Goal: Task Accomplishment & Management: Manage account settings

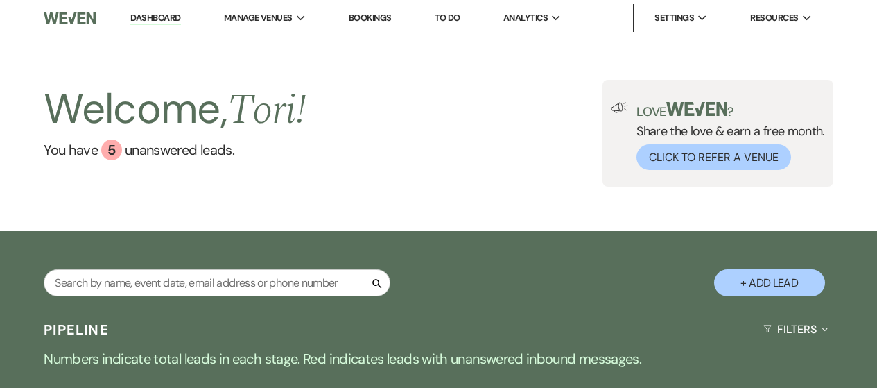
select select "5"
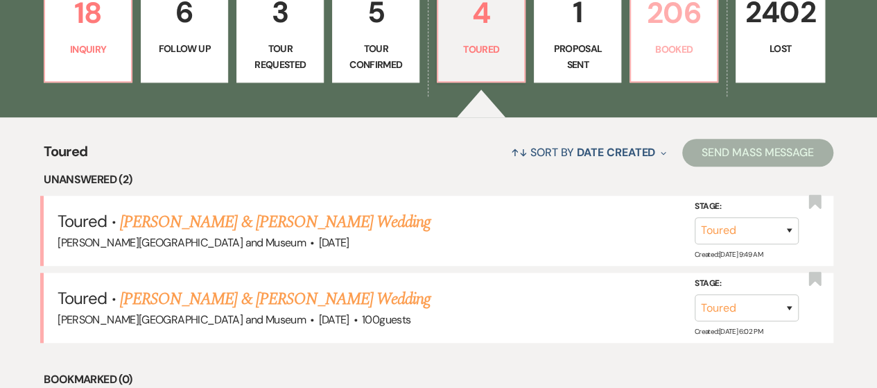
click at [663, 48] on p "Booked" at bounding box center [673, 49] width 69 height 15
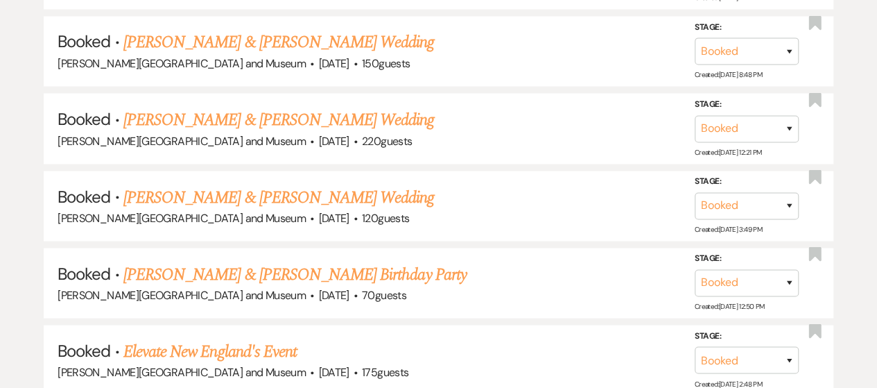
scroll to position [1248, 0]
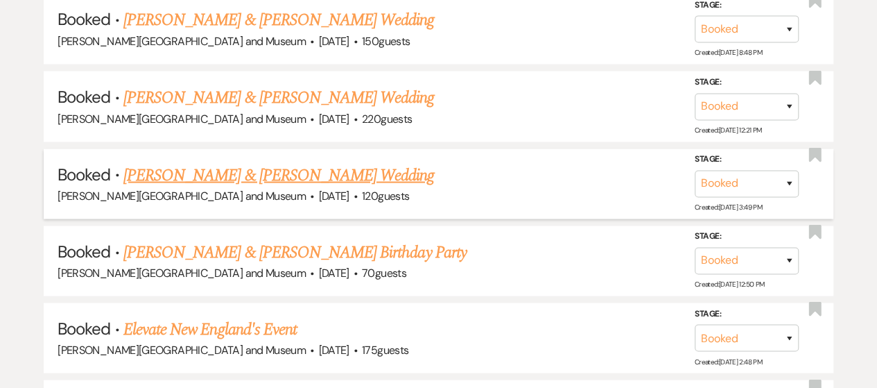
click at [261, 176] on link "[PERSON_NAME] & [PERSON_NAME] Wedding" at bounding box center [278, 174] width 311 height 25
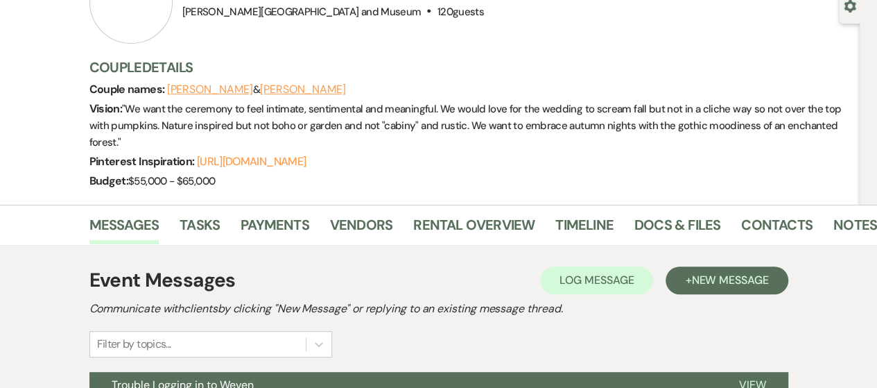
scroll to position [139, 0]
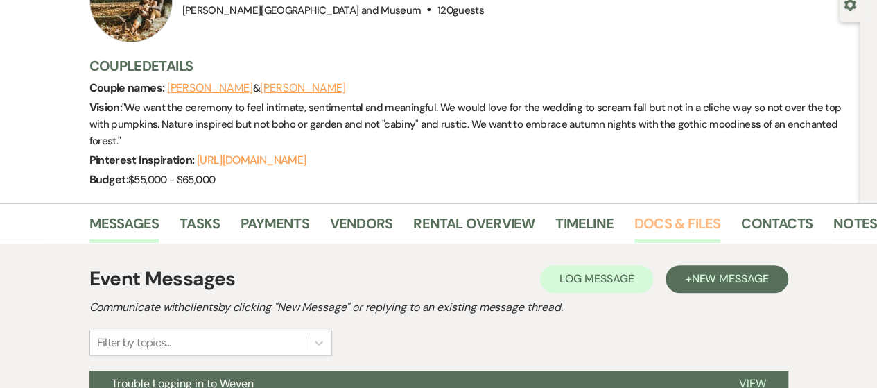
click at [660, 214] on link "Docs & Files" at bounding box center [678, 227] width 86 height 31
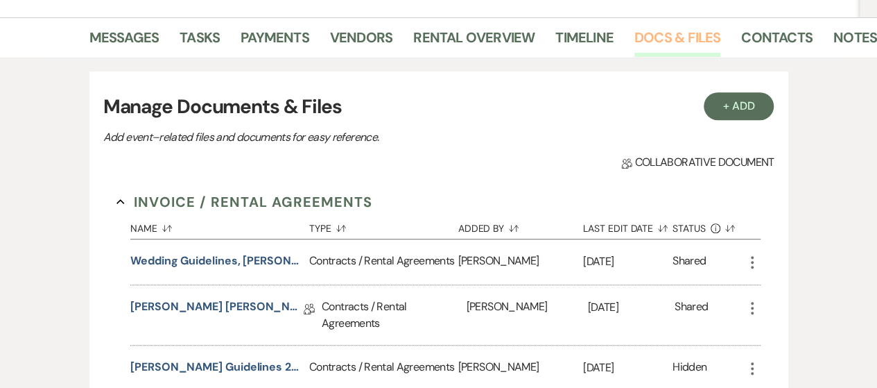
scroll to position [347, 0]
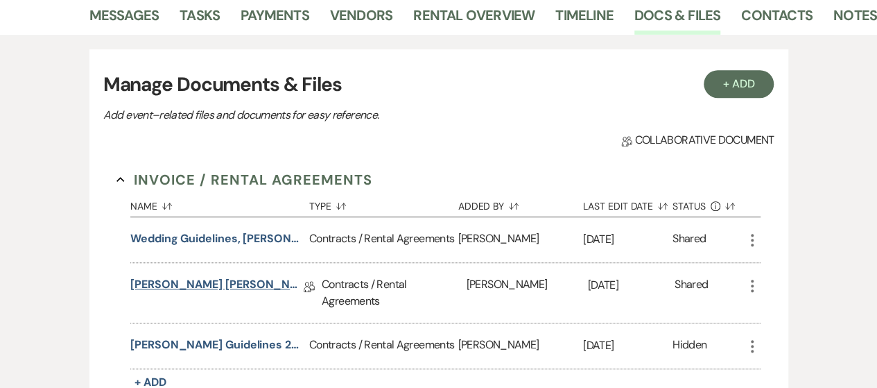
click at [272, 284] on link "[PERSON_NAME] [PERSON_NAME]/[PERSON_NAME] [DATE] Agreement" at bounding box center [216, 287] width 173 height 22
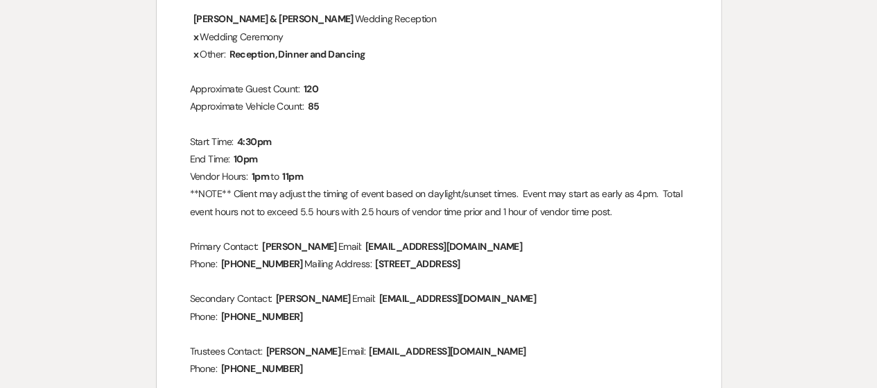
scroll to position [69, 0]
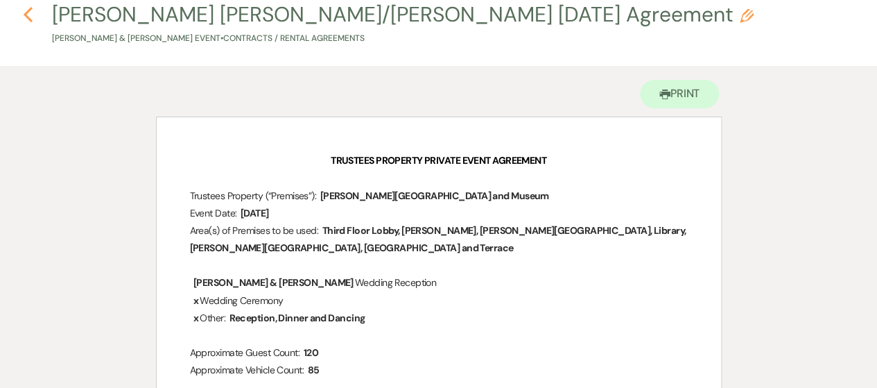
click at [21, 19] on h4 "Previous [PERSON_NAME] [PERSON_NAME]/[PERSON_NAME] [DATE] Agreement Pencil [PER…" at bounding box center [438, 22] width 877 height 45
click at [26, 18] on icon "Previous" at bounding box center [28, 14] width 10 height 17
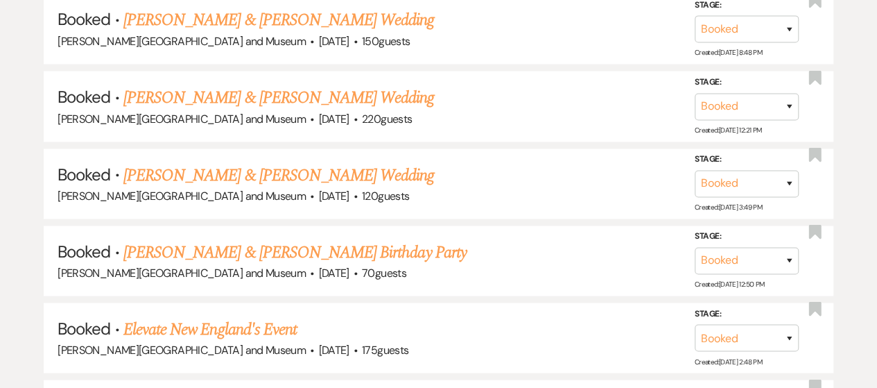
scroll to position [1389, 0]
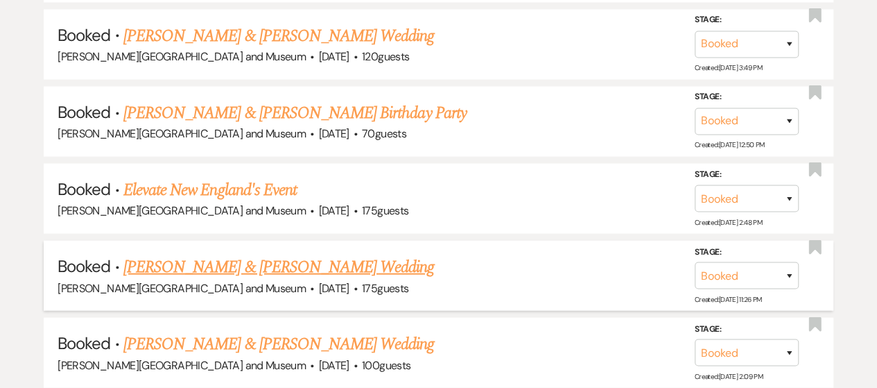
click at [255, 260] on link "[PERSON_NAME] & [PERSON_NAME] Wedding" at bounding box center [278, 267] width 311 height 25
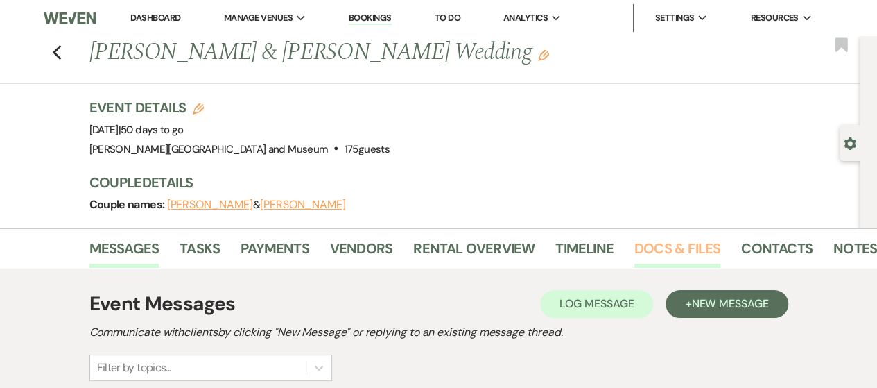
click at [654, 246] on link "Docs & Files" at bounding box center [678, 252] width 86 height 31
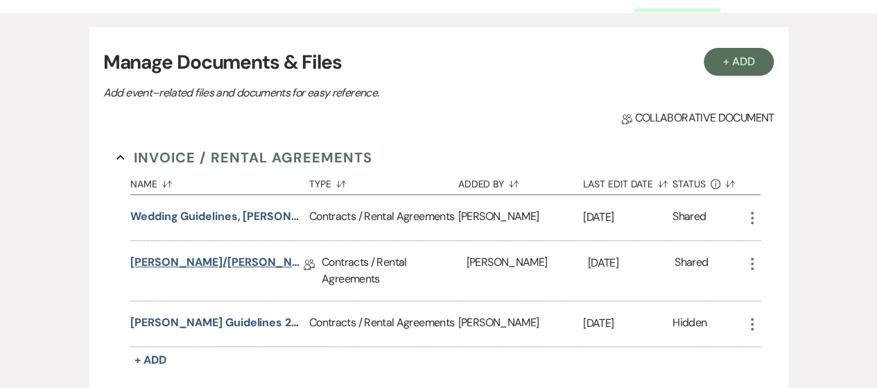
scroll to position [277, 0]
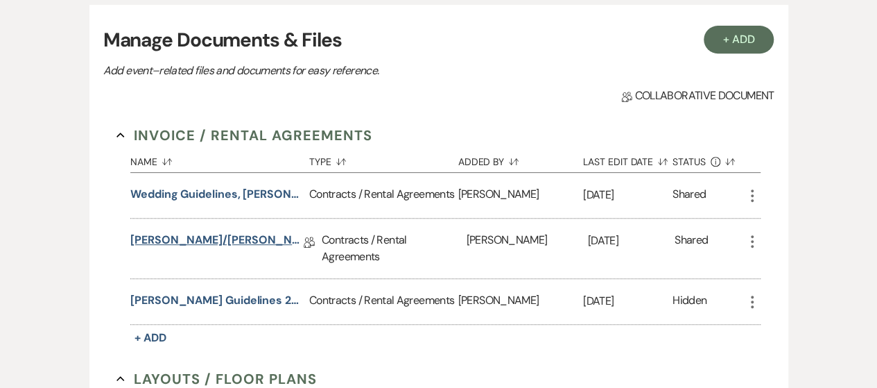
click at [215, 245] on link "[PERSON_NAME]/[PERSON_NAME] Wedding at [PERSON_NAME] Agreement [DATE]" at bounding box center [216, 243] width 173 height 22
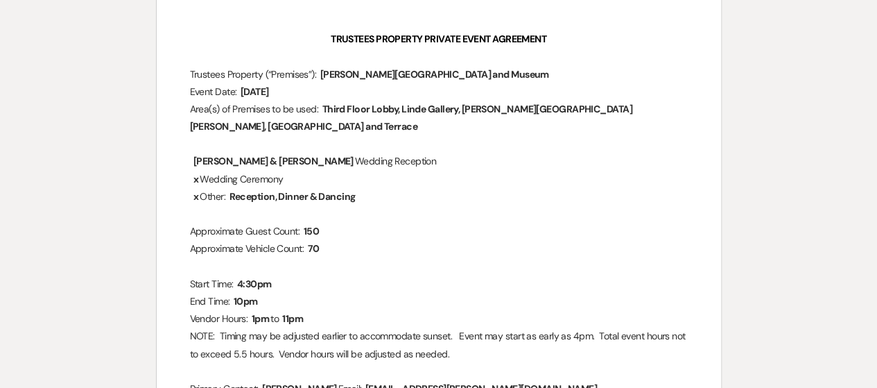
scroll to position [347, 0]
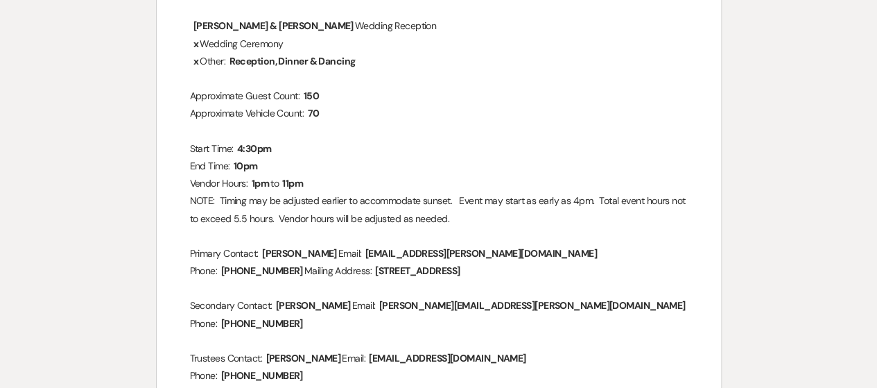
scroll to position [277, 0]
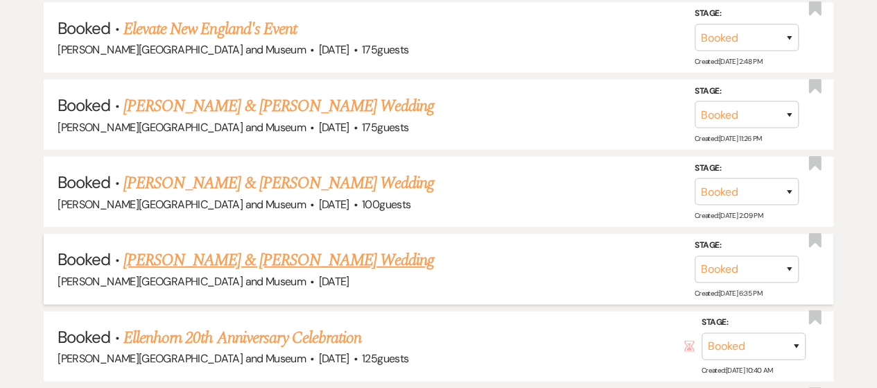
scroll to position [1527, 0]
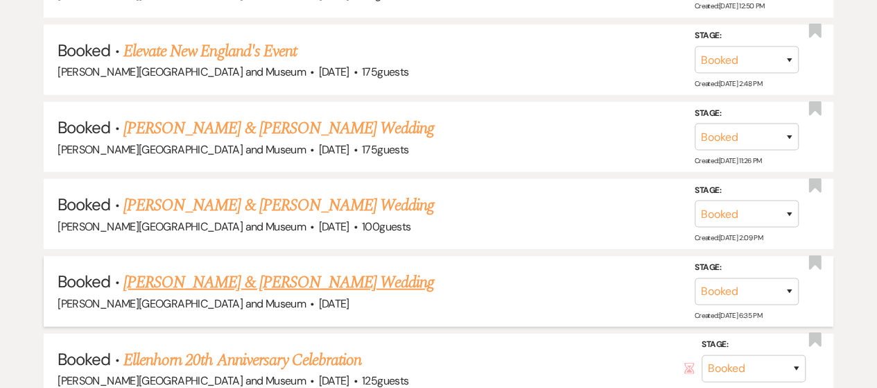
click at [208, 270] on link "[PERSON_NAME] & [PERSON_NAME] Wedding" at bounding box center [278, 282] width 311 height 25
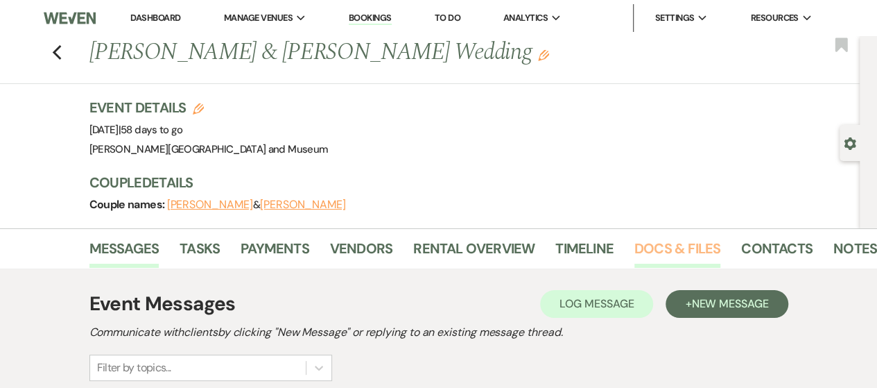
click at [677, 250] on link "Docs & Files" at bounding box center [678, 252] width 86 height 31
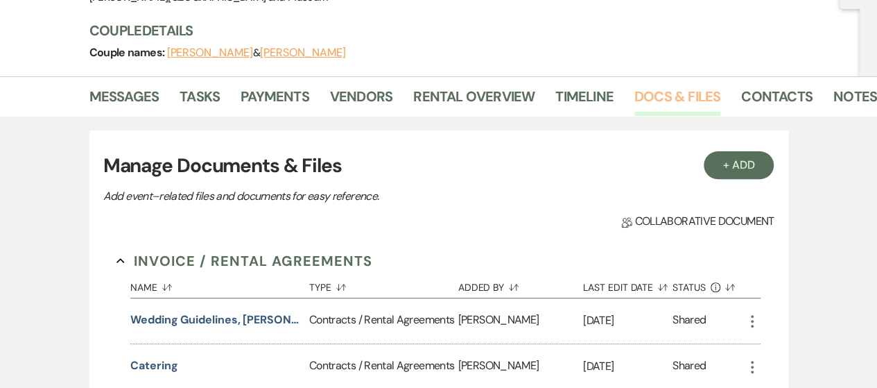
scroll to position [277, 0]
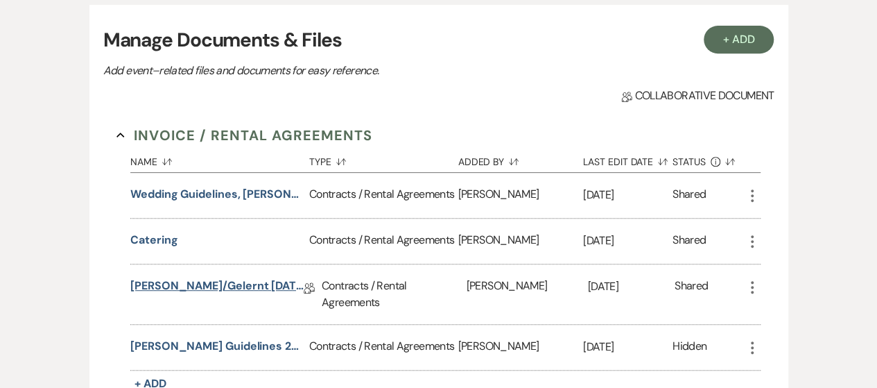
click at [223, 284] on link "[PERSON_NAME]/Gelernt [DATE] Agreement" at bounding box center [216, 288] width 173 height 22
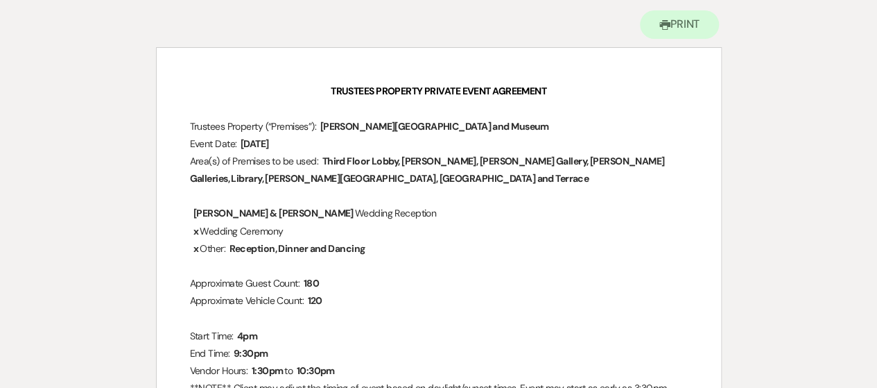
scroll to position [208, 0]
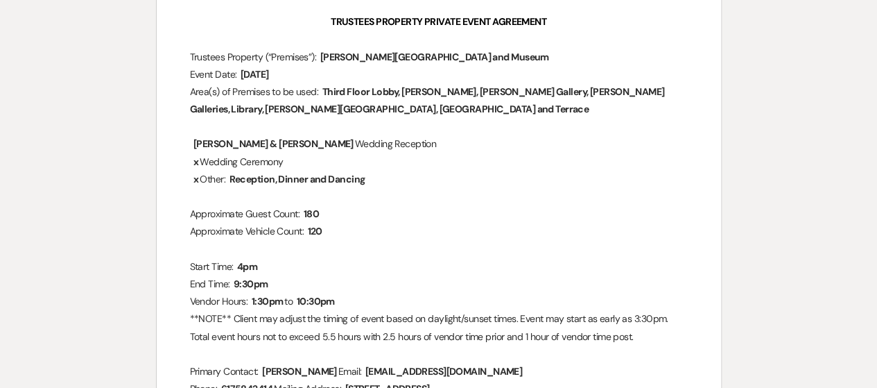
scroll to position [277, 0]
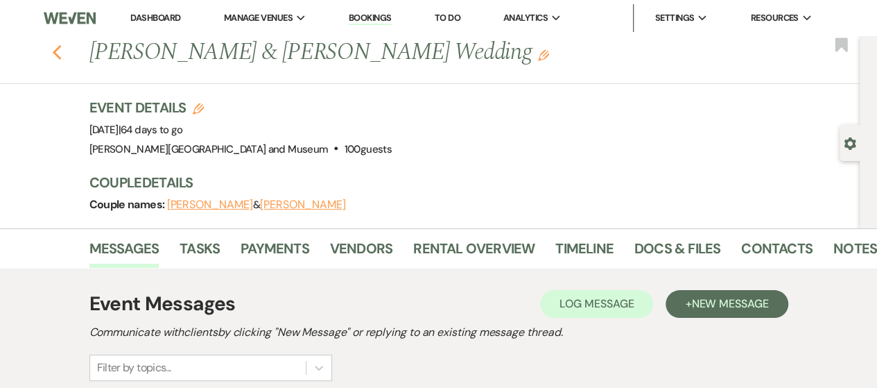
click at [62, 48] on icon "Previous" at bounding box center [57, 52] width 10 height 17
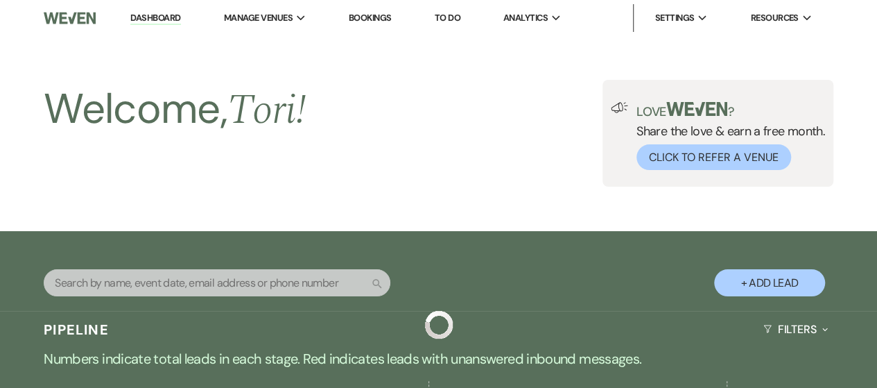
scroll to position [416, 0]
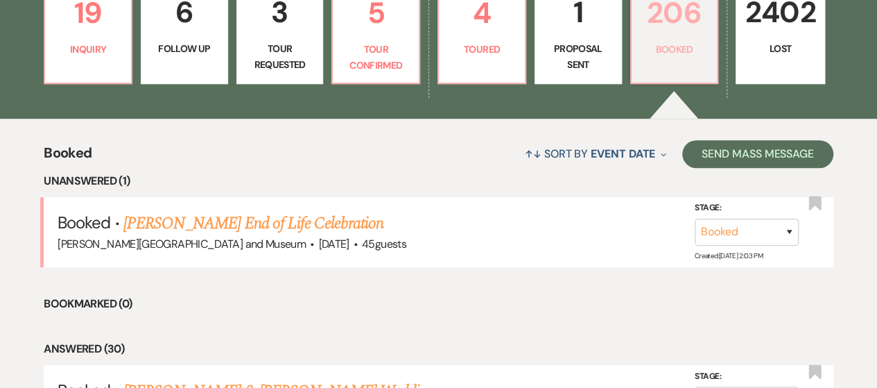
click at [661, 53] on p "Booked" at bounding box center [674, 49] width 69 height 15
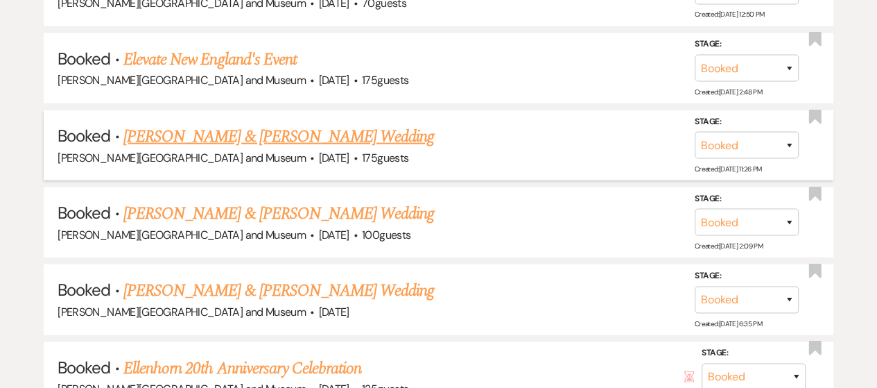
scroll to position [1526, 0]
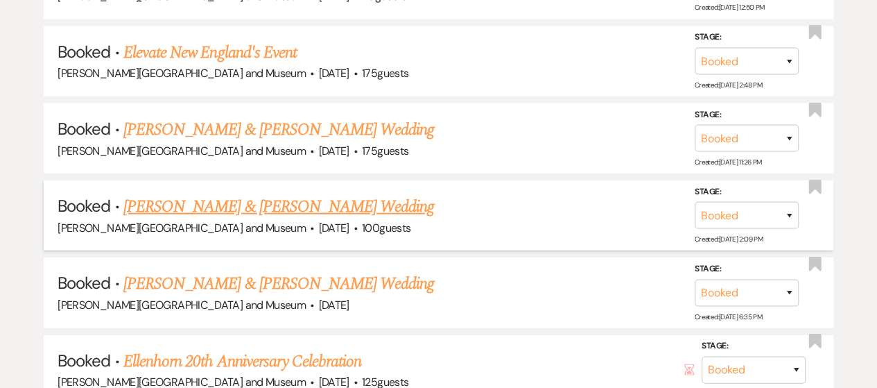
click at [293, 202] on link "[PERSON_NAME] & [PERSON_NAME] Wedding" at bounding box center [278, 206] width 311 height 25
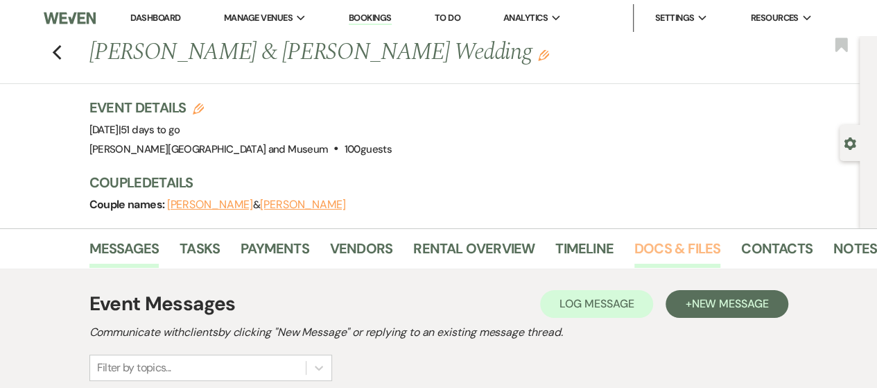
click at [648, 239] on link "Docs & Files" at bounding box center [678, 252] width 86 height 31
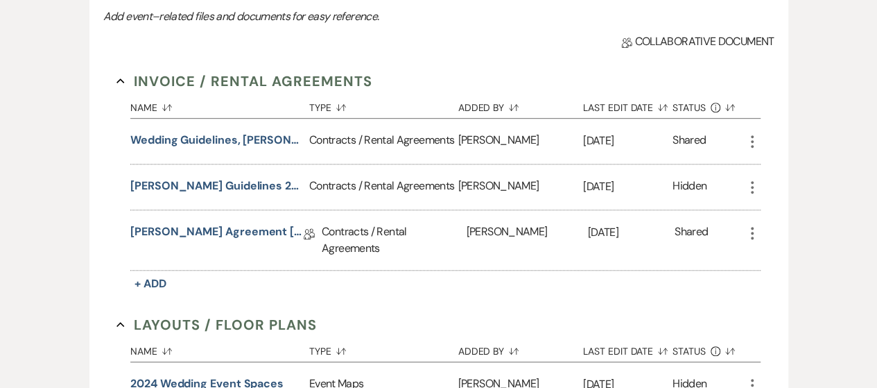
scroll to position [347, 0]
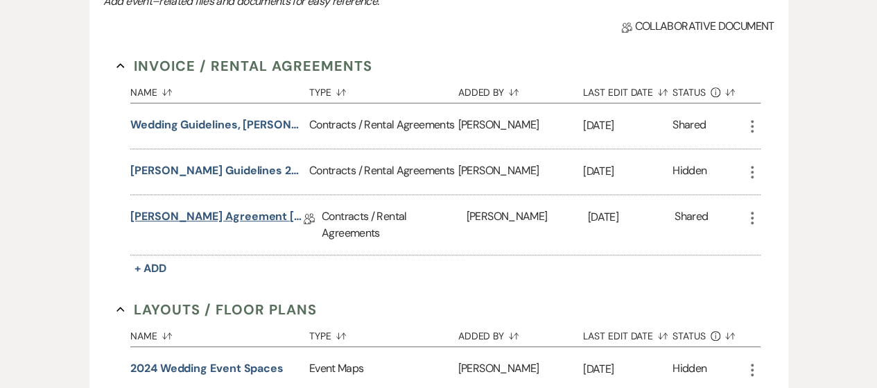
click at [162, 217] on link "[PERSON_NAME] Agreement [PERSON_NAME] [DATE]" at bounding box center [216, 219] width 173 height 22
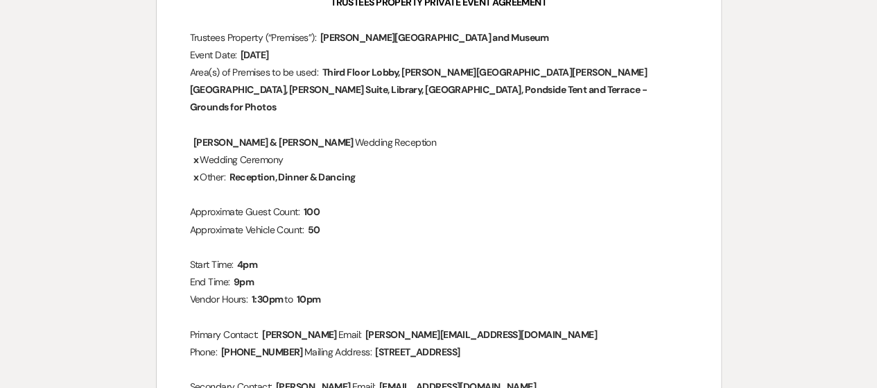
scroll to position [208, 0]
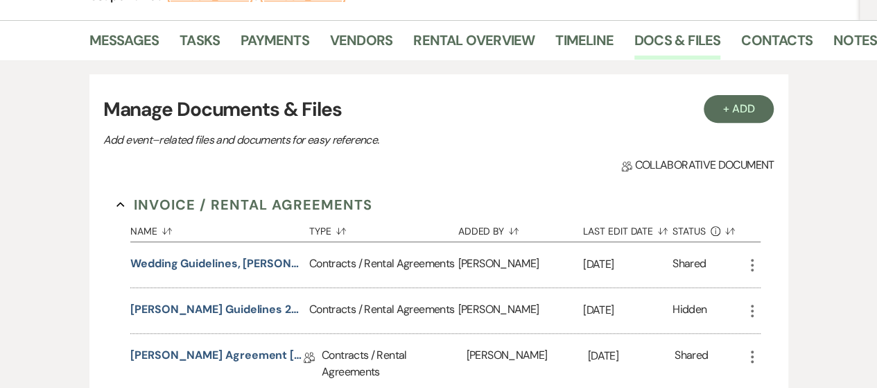
scroll to position [347, 0]
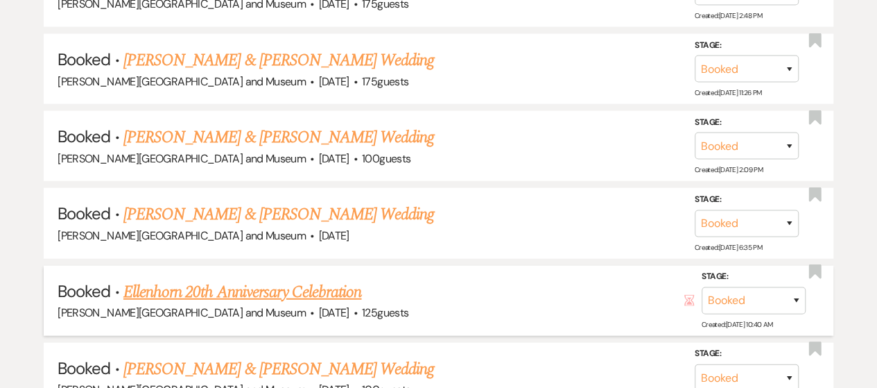
scroll to position [1665, 0]
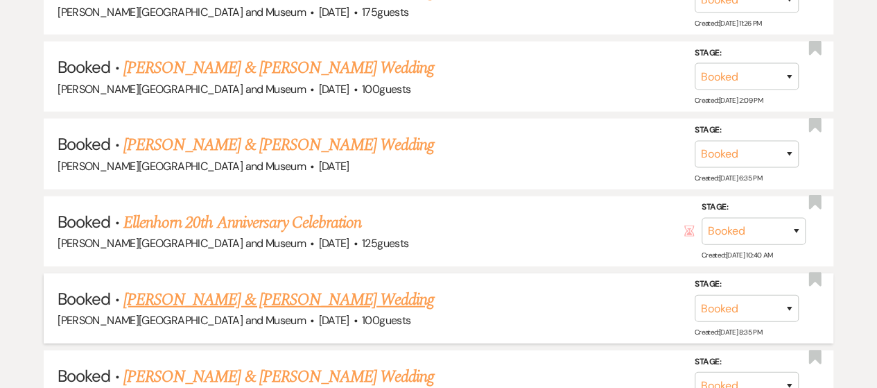
click at [246, 290] on link "[PERSON_NAME] & [PERSON_NAME] Wedding" at bounding box center [278, 299] width 311 height 25
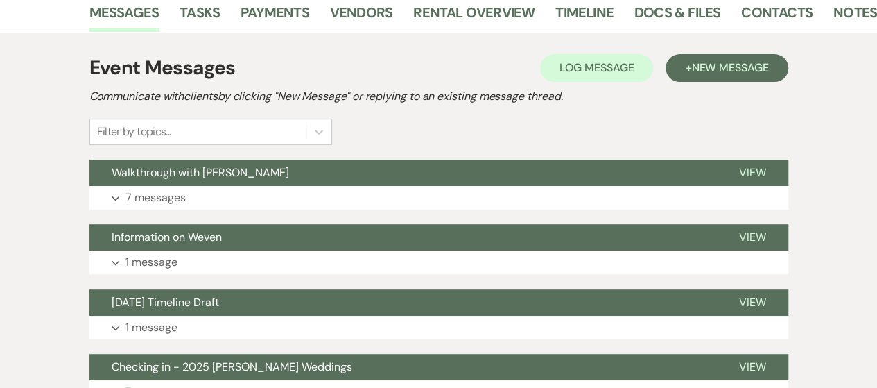
scroll to position [110, 0]
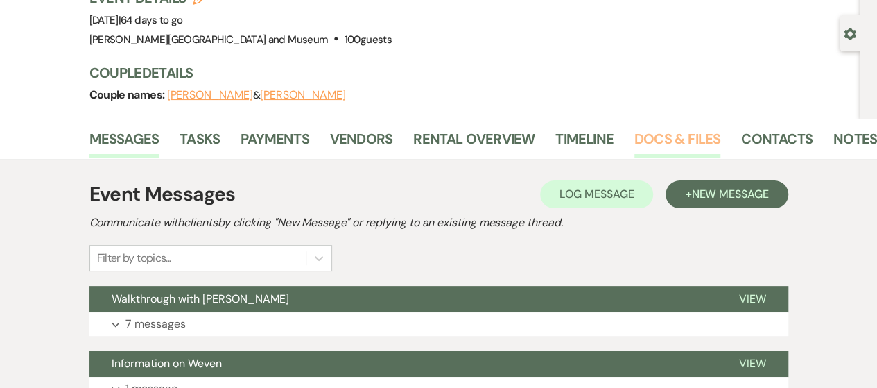
click at [689, 139] on link "Docs & Files" at bounding box center [678, 143] width 86 height 31
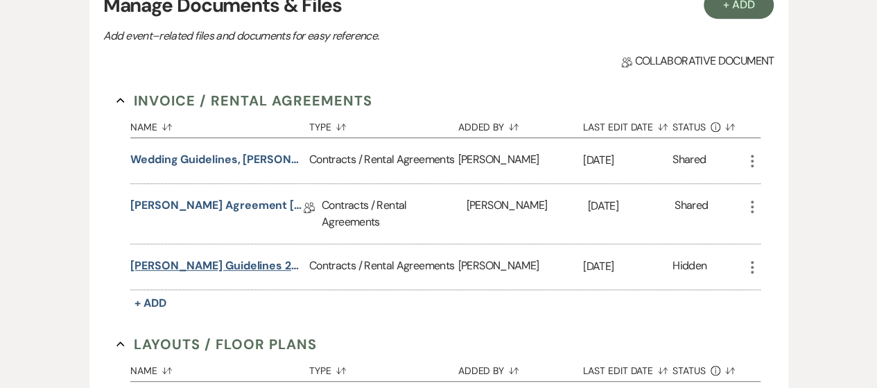
scroll to position [387, 0]
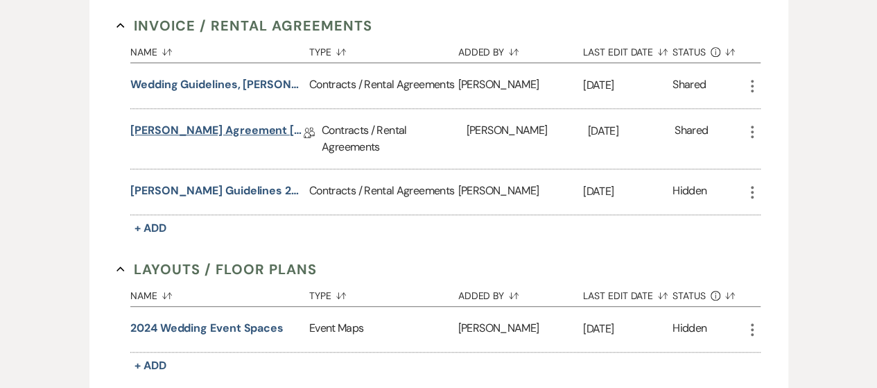
click at [201, 135] on link "[PERSON_NAME] Agreement [PERSON_NAME] [DATE]" at bounding box center [216, 133] width 173 height 22
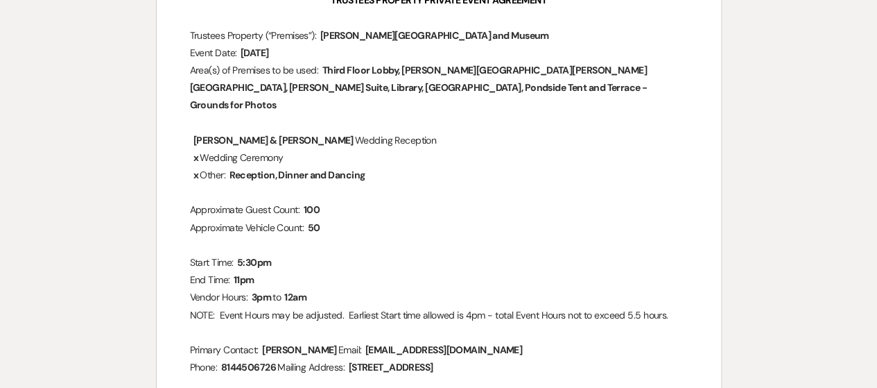
scroll to position [139, 0]
